Goal: Find specific page/section: Find specific page/section

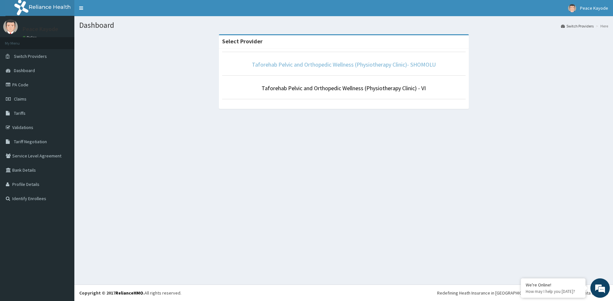
click at [416, 64] on link "Taforehab Pelvic and Orthopedic Wellness (Physiotherapy Clinic)- SHOMOLU" at bounding box center [344, 64] width 184 height 7
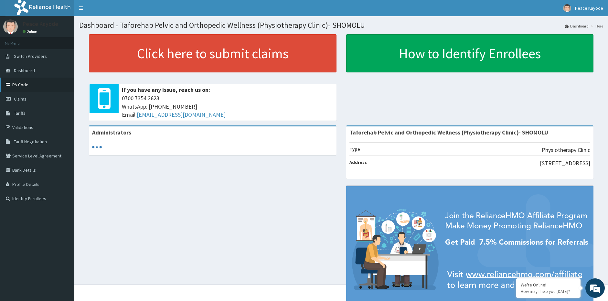
click at [29, 86] on link "PA Code" at bounding box center [37, 85] width 74 height 14
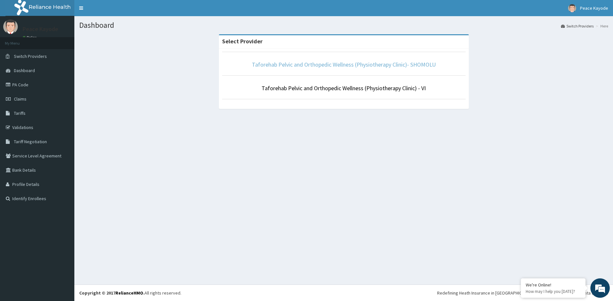
click at [386, 63] on link "Taforehab Pelvic and Orthopedic Wellness (Physiotherapy Clinic)- SHOMOLU" at bounding box center [344, 64] width 184 height 7
